Goal: Task Accomplishment & Management: Manage account settings

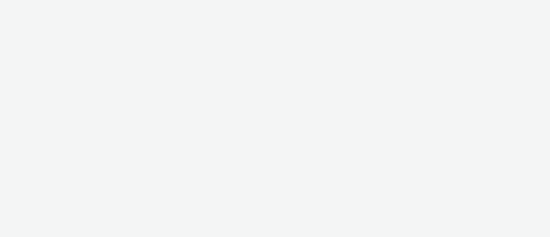
select select "11a7df10-284f-415c-b52a-427acf4c31ae"
select select "23ac11bc-76f7-45aa-bb6e-913a84dd47ea"
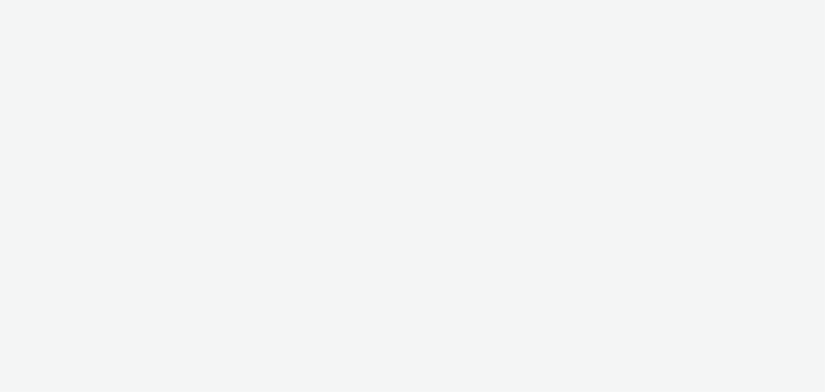
select select "11a7df10-284f-415c-b52a-427acf4c31ae"
select select "23ac11bc-76f7-45aa-bb6e-913a84dd47ea"
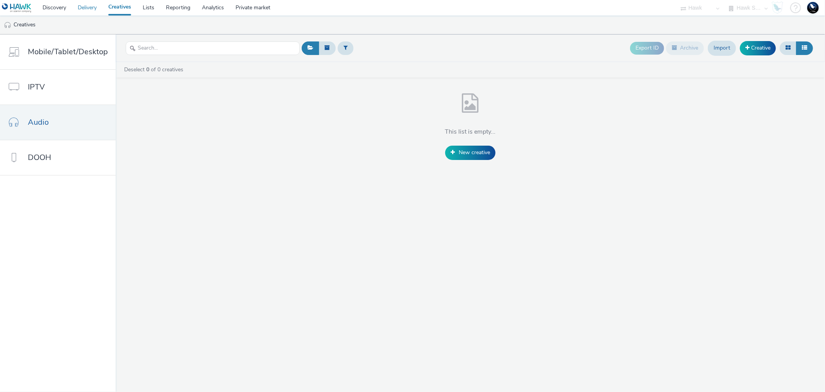
click at [80, 6] on link "Delivery" at bounding box center [87, 7] width 31 height 15
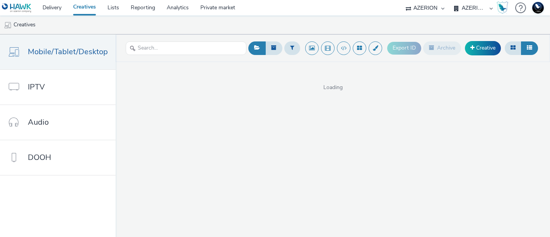
select select "ac009755-aa48-4799-8050-7a339a378eb8"
select select "a1f58486-1528-4f8c-8610-e1cdd7553bc1"
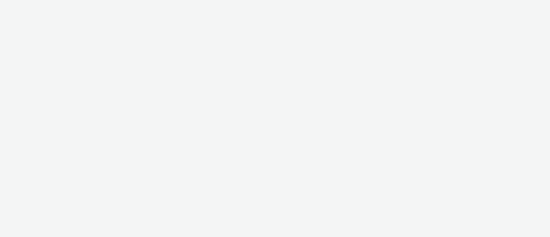
select select "8fbd4ba4-baee-43da-beb6-eb40ed677ab1"
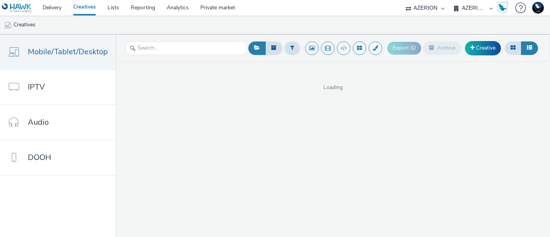
select select "ac009755-aa48-4799-8050-7a339a378eb8"
select select "a1f58486-1528-4f8c-8610-e1cdd7553bc1"
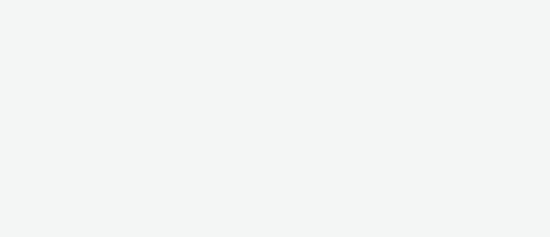
select select "dd3fb4f6-b550-43f6-8f67-b78d09d23a96"
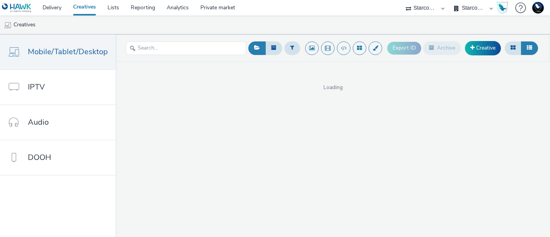
select select "e7879530-04a6-46b3-abb7-d0484ceeb44a"
select select "8ae2b5af-cfe4-4fc9-98bf-9bae6fcd61d0"
select select "38ed0f18-cbca-4106-be45-330e11e5f0af"
select select "f42c2087-8482-4af0-9099-e05519206007"
select select "a481bd8c-4acc-4c4f-8598-4e6659adaf07"
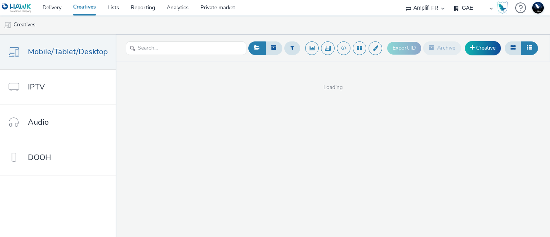
select select "f4db3760-27fe-4d14-9c44-df0c95b595a4"
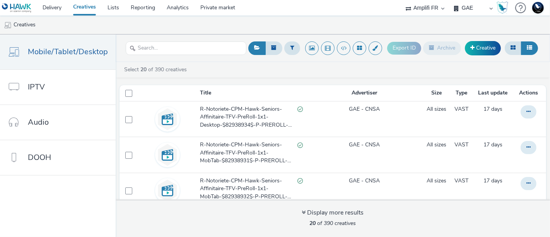
click at [430, 9] on select "75 Media A8 Media Group ABI Media Abkom AB Abovo Ace & Tate Ad-on Media Nordic …" at bounding box center [425, 7] width 46 height 15
select select "11a7df10-284f-415c-b52a-427acf4c31ae"
click at [402, 0] on select "75 Media A8 Media Group ABI Media Abkom AB Abovo Ace & Tate Ad-on Media Nordic …" at bounding box center [425, 7] width 46 height 15
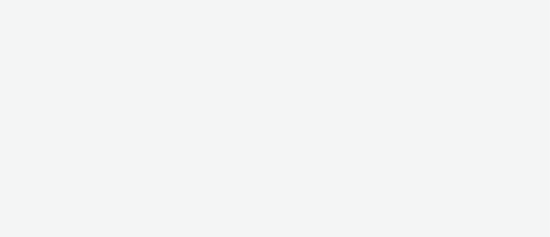
select select "11a7df10-284f-415c-b52a-427acf4c31ae"
select select "75a9a1c6-4a3b-42a3-8a2e-a6fed47b6934"
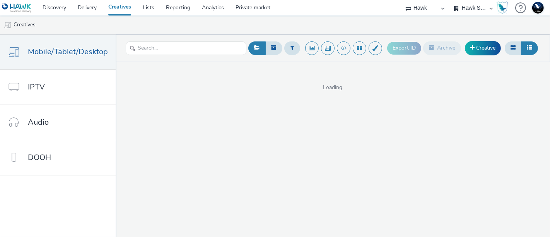
click at [419, 9] on select "75 Media A8 Media Group ABI Media Abkom AB Abovo Ace & [PERSON_NAME] Ad-on Medi…" at bounding box center [425, 7] width 46 height 15
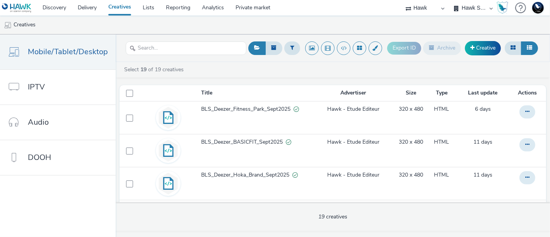
click at [420, 7] on select "75 Media A8 Media Group ABI Media Abkom AB Abovo Ace & [PERSON_NAME] Ad-on Medi…" at bounding box center [425, 7] width 46 height 15
select select "dc1a8e81-c5c1-489e-a880-719e4a3977e4"
click at [449, 0] on select "75 Media A8 Media Group ABI Media Abkom AB Abovo Ace & [PERSON_NAME] Ad-on Medi…" at bounding box center [425, 7] width 46 height 15
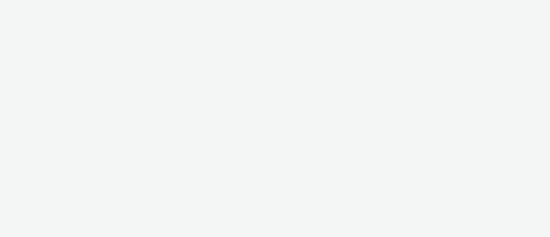
select select "dc1a8e81-c5c1-489e-a880-719e4a3977e4"
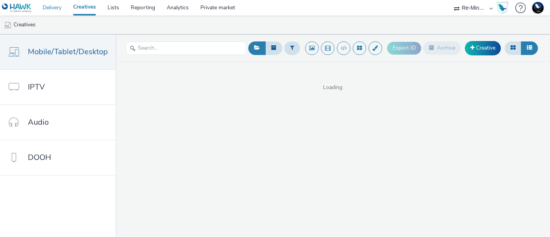
click at [57, 13] on link "Delivery" at bounding box center [52, 7] width 31 height 15
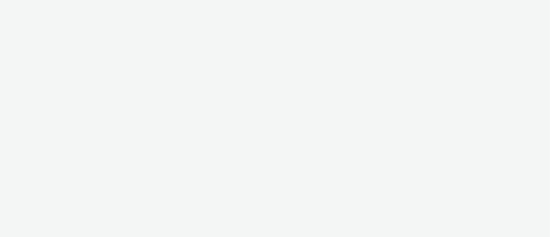
select select "ac009755-aa48-4799-8050-7a339a378eb8"
select select "a1f58486-1528-4f8c-8610-e1cdd7553bc1"
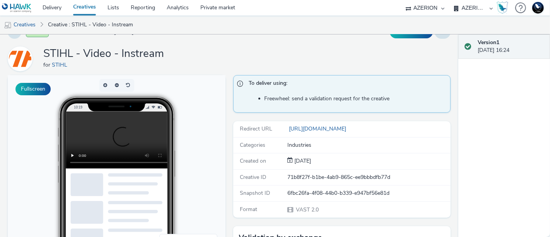
scroll to position [17, 0]
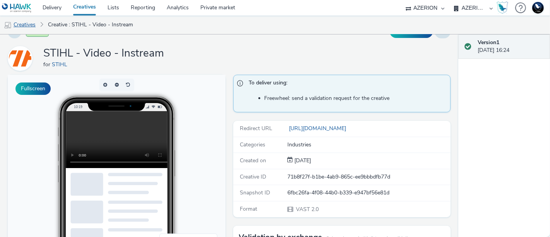
click at [25, 24] on link "Creatives" at bounding box center [19, 24] width 39 height 19
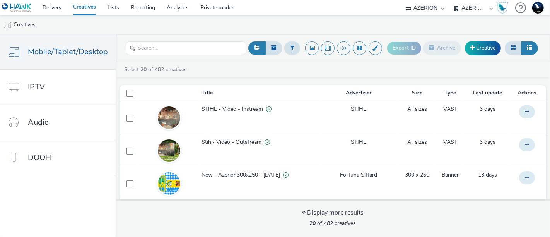
click at [215, 74] on div "Select 20 of 482 creatives" at bounding box center [333, 72] width 435 height 12
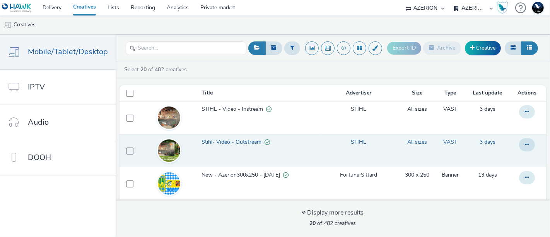
click at [239, 142] on span "Stihl- Video - Outstream" at bounding box center [233, 142] width 63 height 8
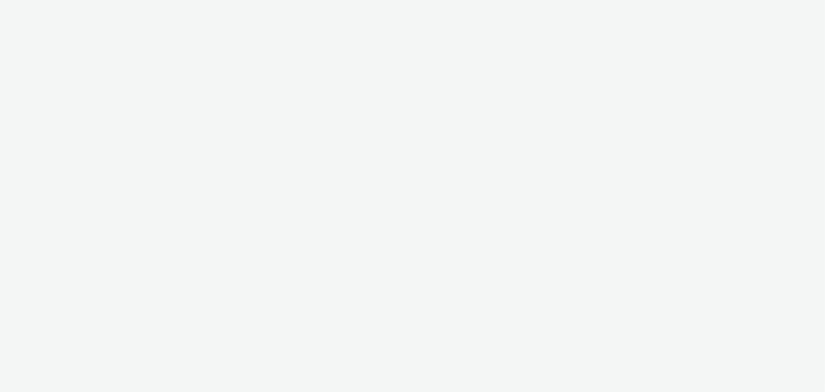
select select "ac009755-aa48-4799-8050-7a339a378eb8"
select select "a1f58486-1528-4f8c-8610-e1cdd7553bc1"
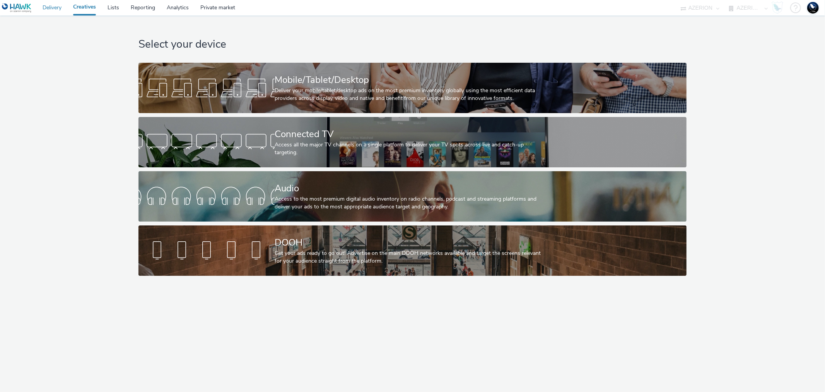
click at [56, 10] on link "Delivery" at bounding box center [52, 7] width 31 height 15
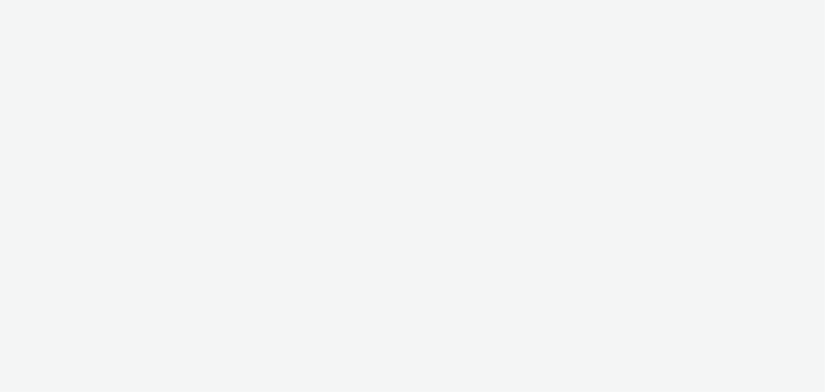
select select "38ed0f18-cbca-4106-be45-330e11e5f0af"
select select "f42c2087-8482-4af0-9099-e05519206007"
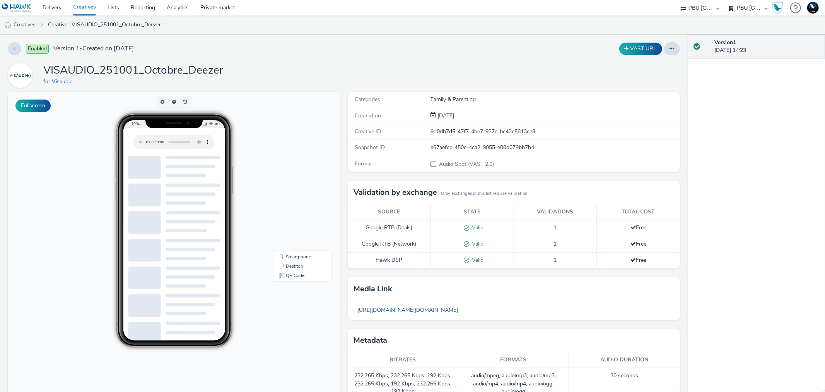
drag, startPoint x: 171, startPoint y: 141, endPoint x: 87, endPoint y: 176, distance: 91.1
click at [87, 176] on body "10:34 Smartphone Desktop QR Code" at bounding box center [174, 250] width 332 height 317
